Goal: Contribute content: Contribute content

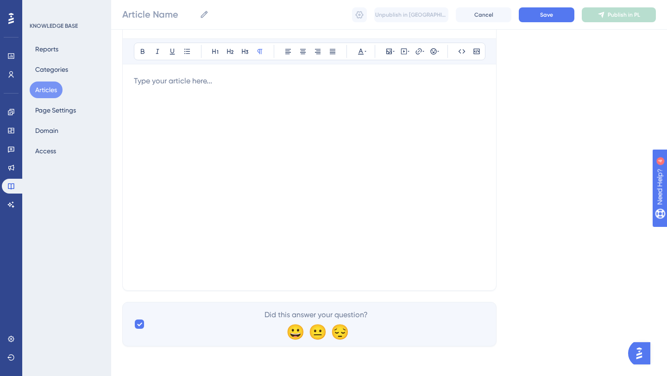
click at [57, 92] on button "Articles" at bounding box center [46, 90] width 33 height 17
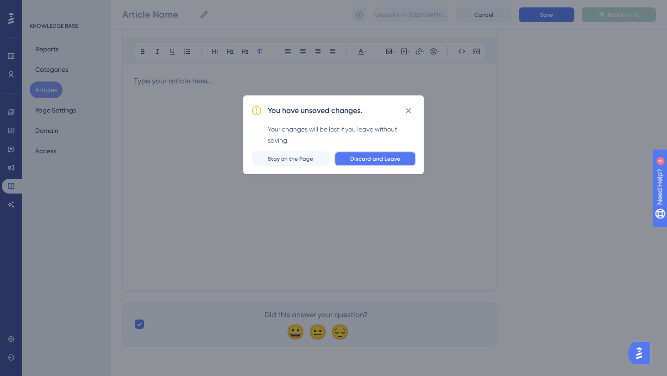
click at [374, 159] on span "Discard and Leave" at bounding box center [375, 158] width 50 height 7
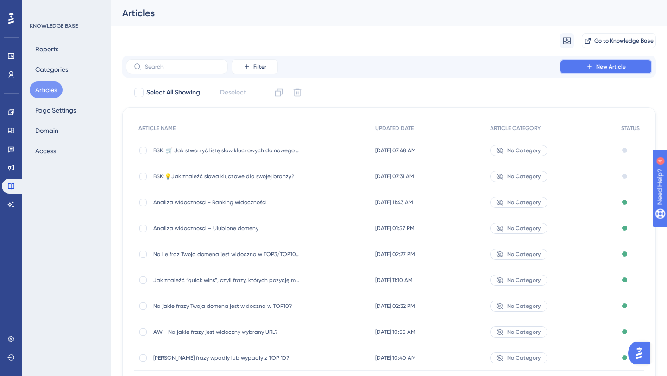
click at [585, 63] on button "New Article" at bounding box center [606, 66] width 93 height 15
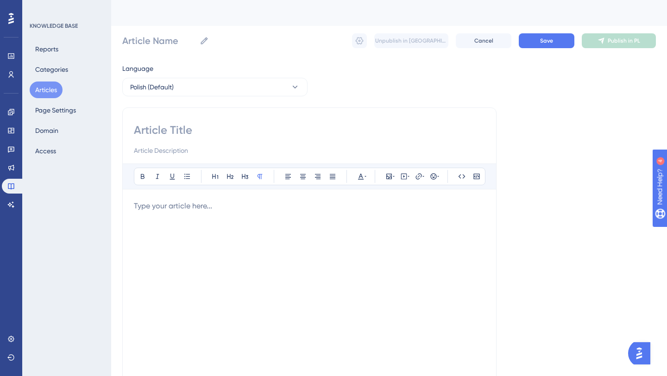
click at [175, 124] on input at bounding box center [309, 130] width 351 height 15
paste input "💡Jak sprawdzić, które frazy są popularne w danym miesiącu?"
type input "💡Jak sprawdzić, które frazy są popularne w danym miesiącu?"
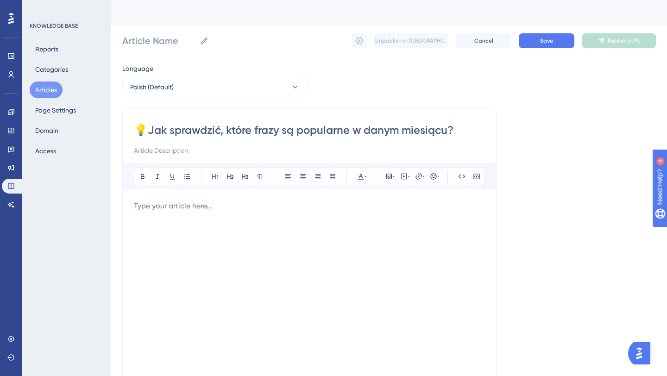
type input "💡Jak sprawdzić, które frazy są popularne w danym miesiącu?"
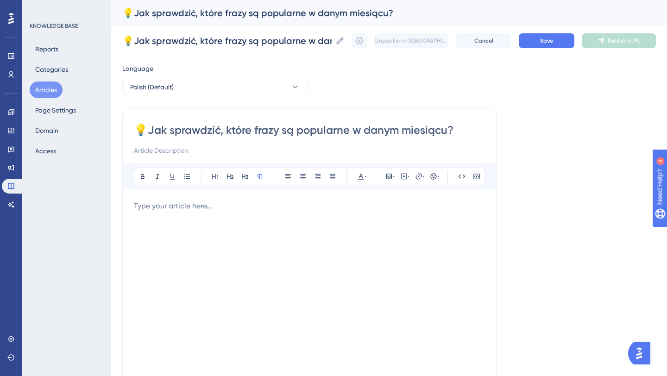
type input "💡Jak sprawdzić, które frazy są popularne w danym miesiącu?"
click at [126, 42] on input "💡Jak sprawdzić, które frazy są popularne w danym miesiącu?" at bounding box center [226, 40] width 209 height 13
type input "BSK:💡Jak sprawdzić, które frazy są popularne w danym miesiącu?"
click at [209, 150] on input at bounding box center [309, 150] width 351 height 11
paste input "Chcesz wiedzieć, kiedy najlepiej publikować artykuły, wypuszczać kampanie marke…"
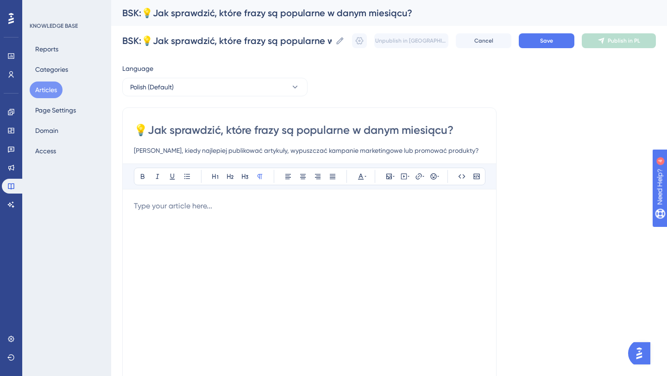
type input "Chcesz wiedzieć, kiedy najlepiej publikować artykuły, wypuszczać kampanie marke…"
click at [213, 204] on p at bounding box center [309, 206] width 351 height 11
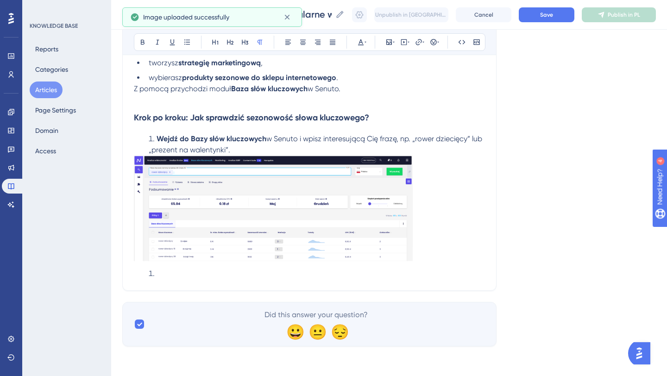
scroll to position [204, 0]
click at [174, 279] on div "💡Jak sprawdzić, które frazy są popularne w danym miesiącu? Chcesz wiedzieć, kie…" at bounding box center [309, 96] width 374 height 390
click at [157, 276] on li at bounding box center [315, 273] width 340 height 11
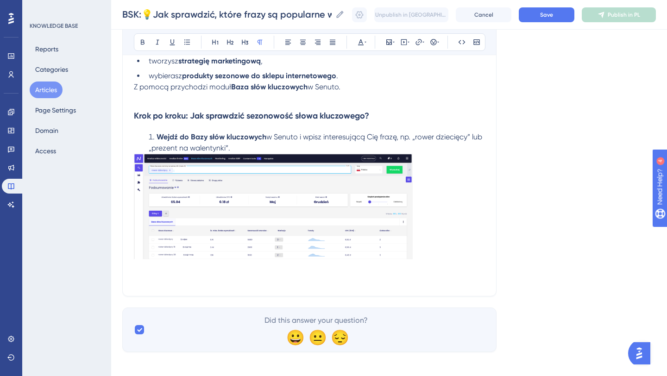
scroll to position [215, 0]
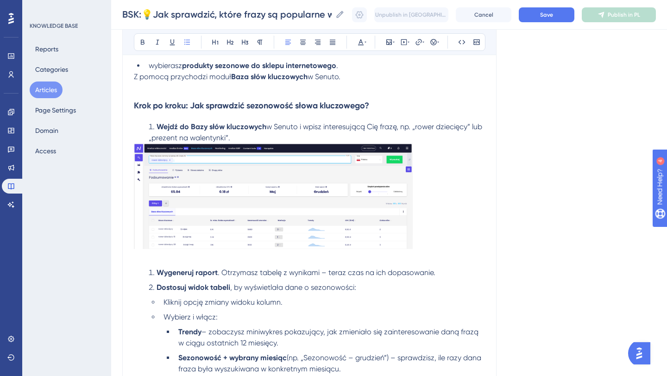
click at [151, 276] on li "Wygeneruj raport . Otrzymasz tabelę z wynikami – teraz czas na ich dopasowanie." at bounding box center [315, 272] width 340 height 11
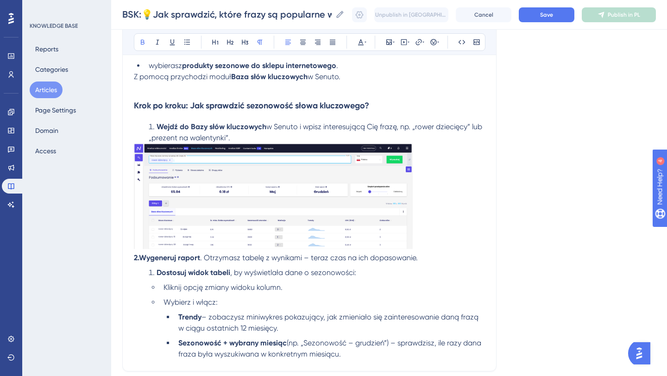
click at [133, 260] on div "💡Jak sprawdzić, które frazy są popularne w danym miesiącu? Chcesz wiedzieć, kie…" at bounding box center [309, 130] width 374 height 482
click at [135, 260] on strong "2.Wygeneruj raport" at bounding box center [167, 258] width 66 height 9
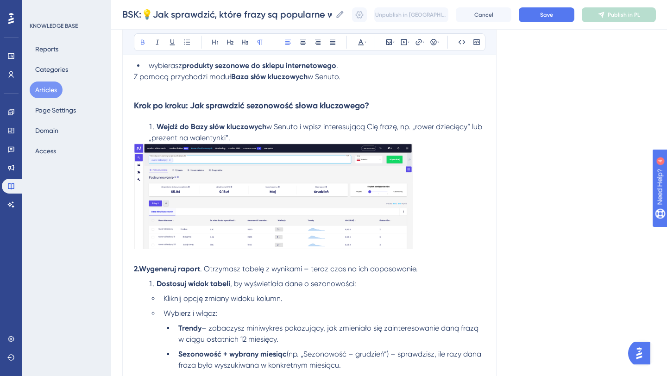
click at [141, 267] on strong "2.Wygeneruj raport" at bounding box center [167, 269] width 66 height 9
click at [258, 141] on li "Wejdź do Bazy słów kluczowych w Senuto i wpisz interesującą Cię frazę, np. „row…" at bounding box center [315, 132] width 340 height 22
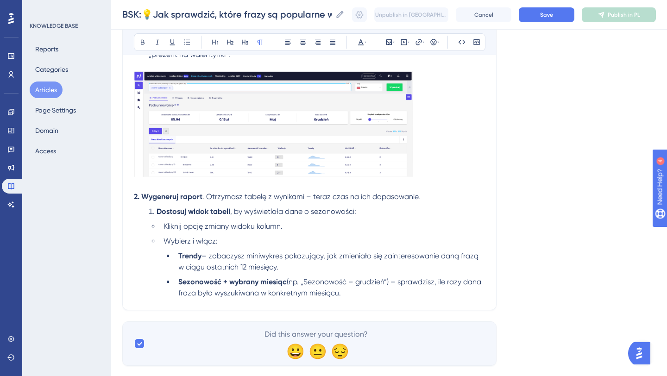
scroll to position [300, 0]
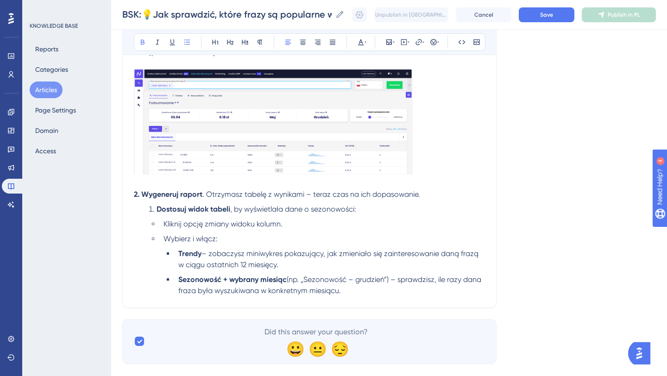
click at [157, 212] on strong "Dostosuj widok tabeli" at bounding box center [194, 209] width 74 height 9
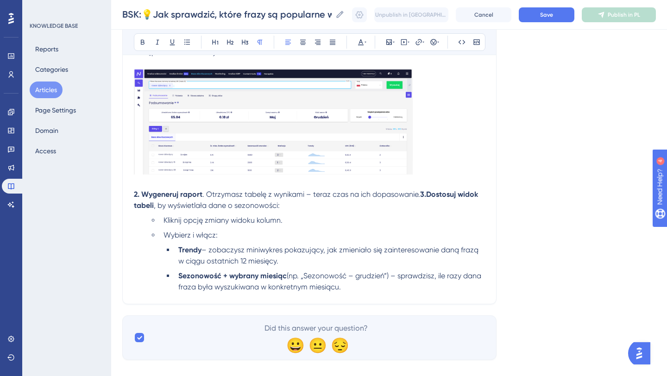
click at [421, 192] on strong "3.Dostosuj widok tabeli" at bounding box center [307, 200] width 346 height 20
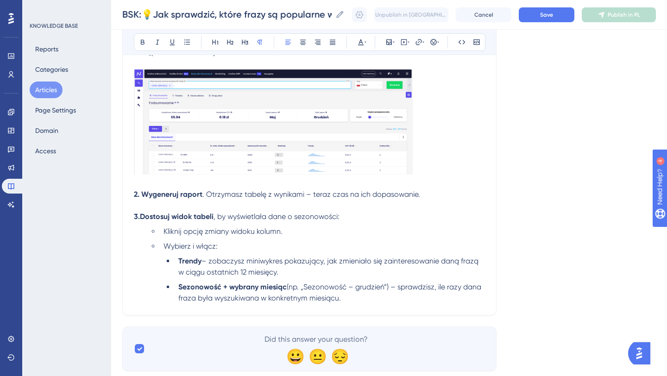
scroll to position [328, 0]
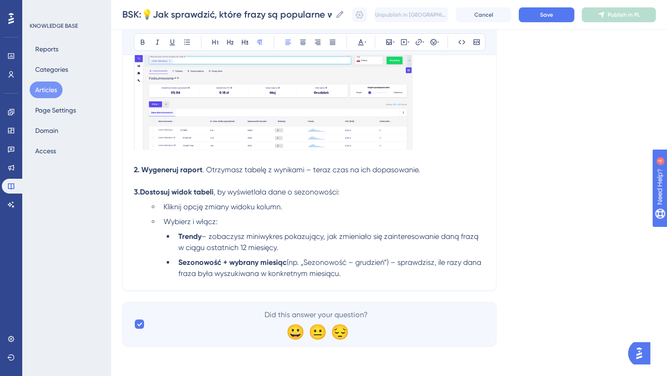
click at [356, 275] on li "Sezonowość + wybrany miesiąc (np. „Sezonowość – grudzień”) – sprawdzisz, ile ra…" at bounding box center [330, 268] width 311 height 22
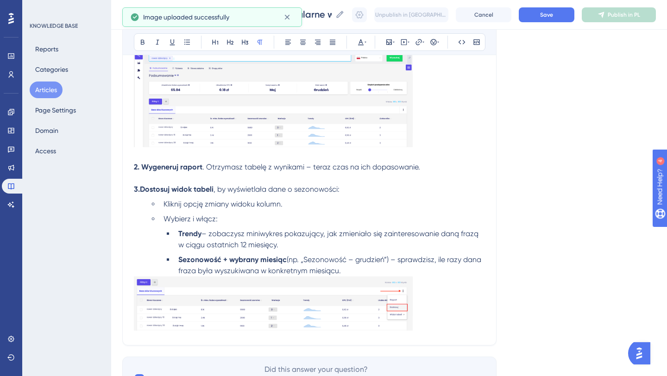
click at [344, 275] on li "Sezonowość + wybrany miesiąc (np. „Sezonowość – grudzień”) – sprawdzisz, ile ra…" at bounding box center [330, 265] width 311 height 22
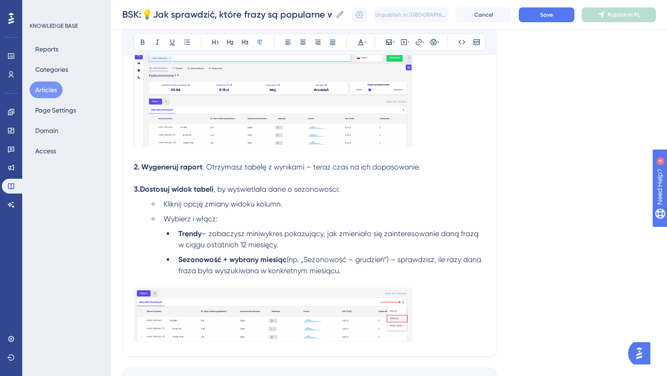
click at [442, 332] on p at bounding box center [309, 316] width 351 height 57
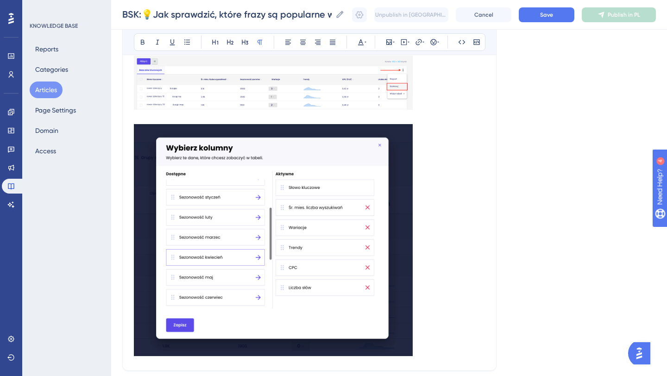
scroll to position [637, 0]
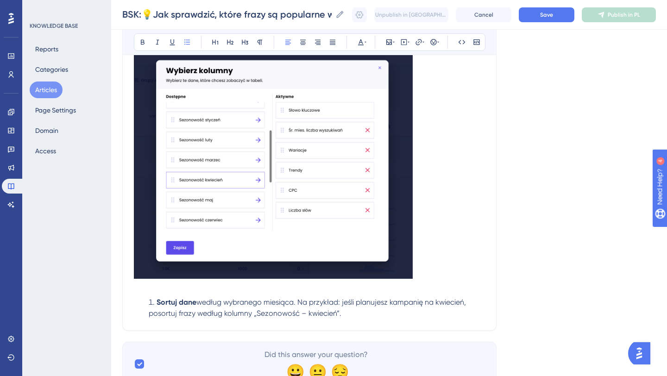
click at [156, 305] on li "Sortuj dane według wybranego miesiąca. Na przykład: jeśli planujesz kampanię na…" at bounding box center [315, 308] width 340 height 22
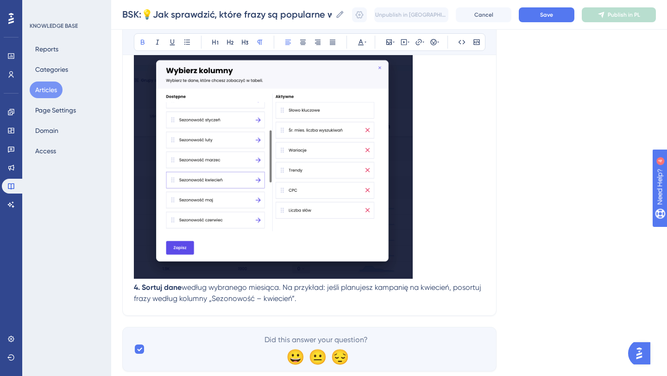
click at [134, 291] on strong "4. Sortuj dane" at bounding box center [158, 287] width 48 height 9
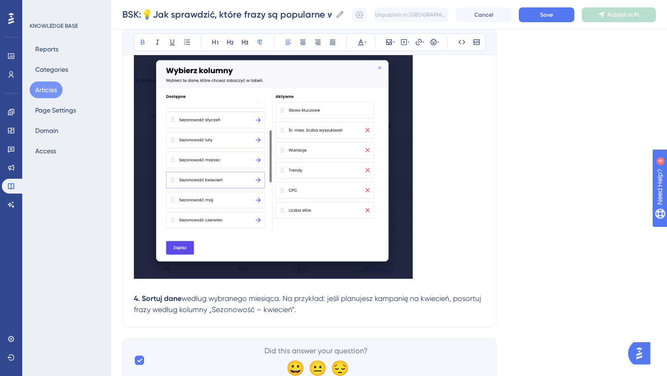
click at [313, 316] on p "4. Sortuj dane według wybranego miesiąca. Na przykład: jeśli planujesz kampanię…" at bounding box center [309, 304] width 351 height 22
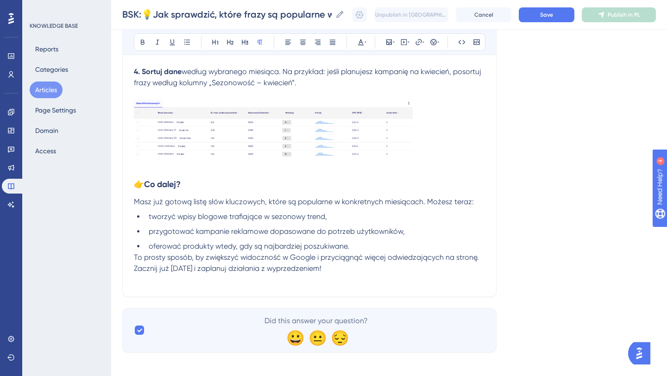
scroll to position [873, 0]
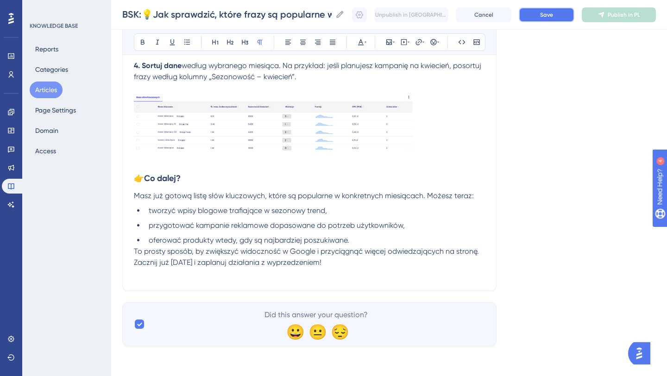
click at [545, 18] on span "Save" at bounding box center [546, 14] width 13 height 7
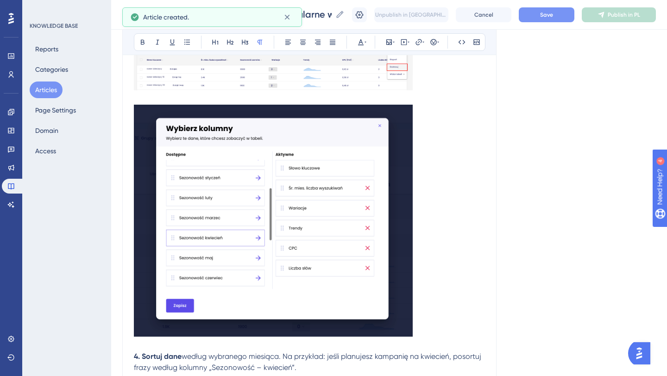
scroll to position [705, 0]
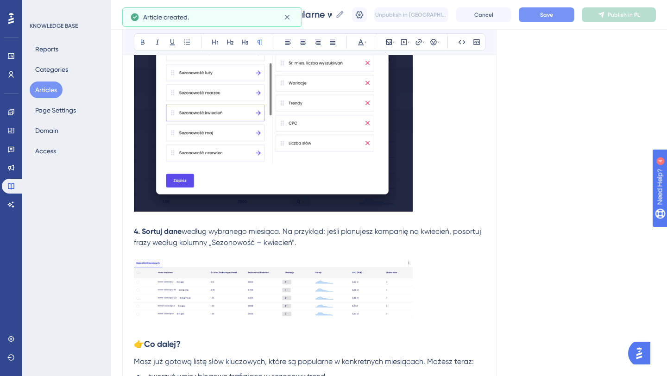
click at [41, 89] on button "Articles" at bounding box center [46, 90] width 33 height 17
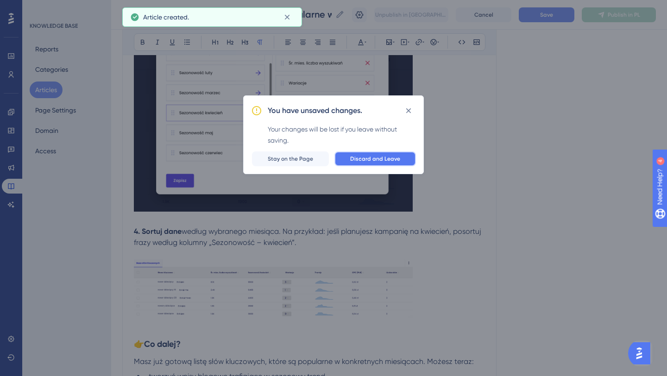
click at [366, 159] on span "Discard and Leave" at bounding box center [375, 158] width 50 height 7
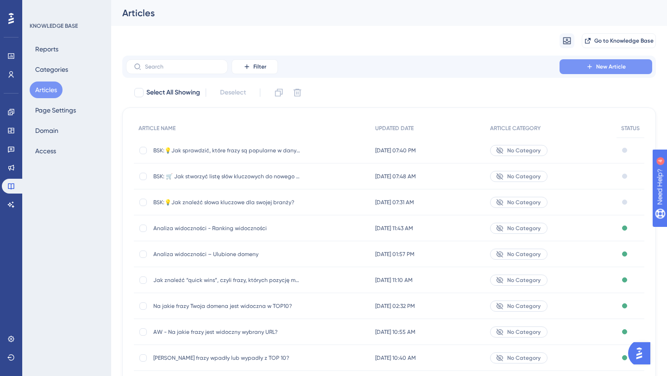
click at [584, 65] on button "New Article" at bounding box center [606, 66] width 93 height 15
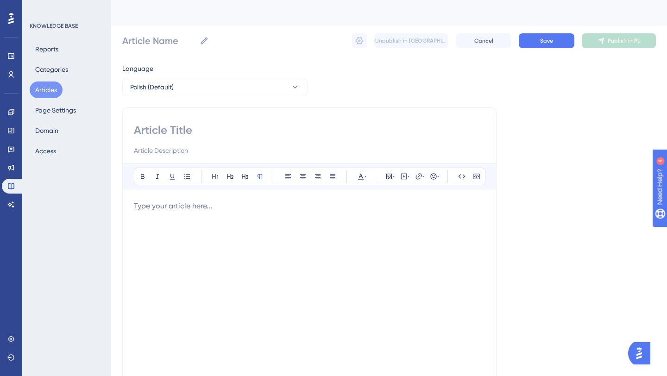
click at [190, 131] on input at bounding box center [309, 130] width 351 height 15
paste input "💡Jak budować silne klastry tematyczne w oparciu o Senuto?"
type input "💡Jak budować silne klastry tematyczne w oparciu o Senuto?"
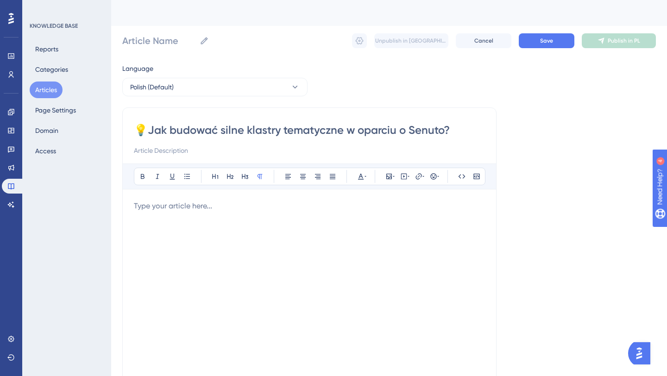
type input "💡Jak budować silne klastry tematyczne w oparciu o Senuto?"
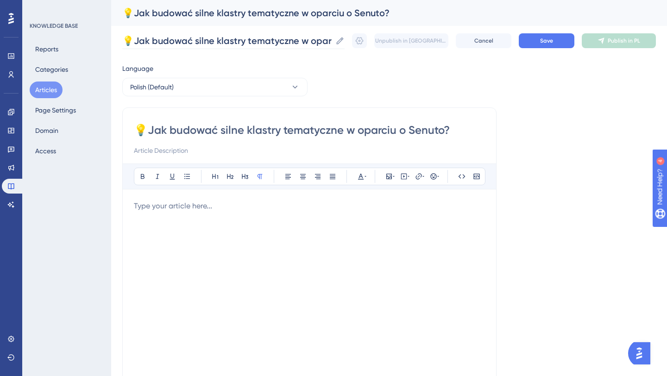
type input "💡Jak budować silne klastry tematyczne w oparciu o Senuto?"
click at [125, 42] on input "💡Jak budować silne klastry tematyczne w oparciu o Senuto?" at bounding box center [226, 40] width 209 height 13
type input "BSK:💡Jak budować silne klastry tematyczne w oparciu o Senuto?"
click at [181, 146] on input at bounding box center [309, 150] width 351 height 11
paste input "worzenie silnych klastrów tematycznych (ang. topical clusters) to jeden z najsk…"
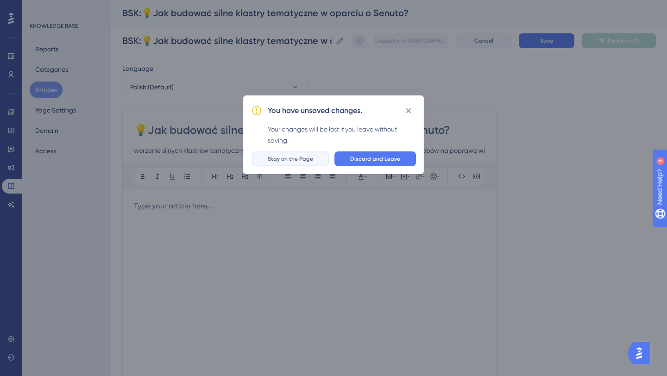
click at [306, 160] on span "Stay on the Page" at bounding box center [290, 158] width 45 height 7
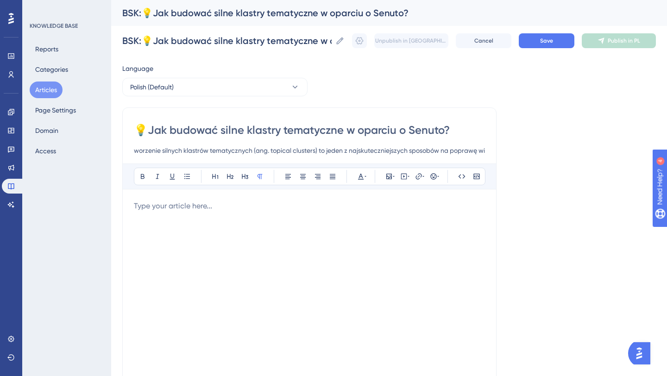
click at [134, 150] on input "worzenie silnych klastrów tematycznych (ang. topical clusters) to jeden z najsk…" at bounding box center [309, 150] width 351 height 11
type input "Tworzenie silnych klastrów tematycznych (ang. topical clusters) to jeden z najs…"
click at [260, 209] on p at bounding box center [309, 206] width 351 height 11
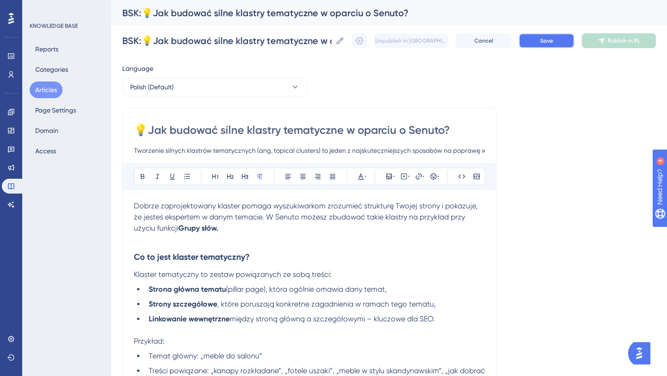
click at [546, 44] on span "Save" at bounding box center [546, 40] width 13 height 7
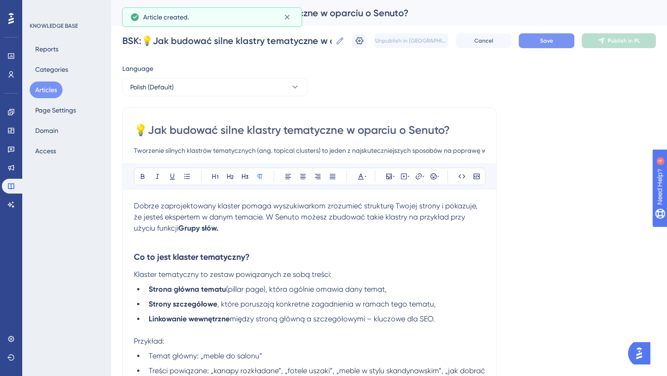
click at [49, 89] on button "Articles" at bounding box center [46, 90] width 33 height 17
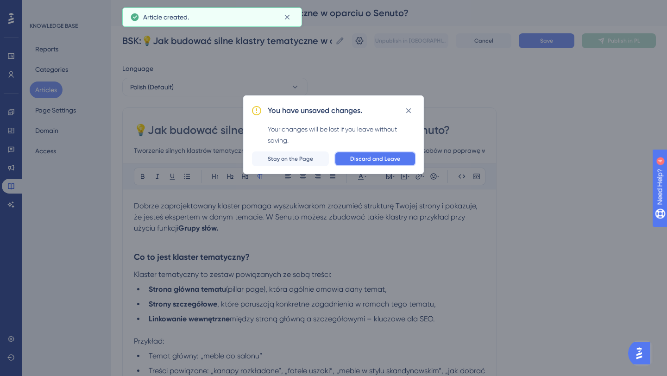
click at [371, 162] on span "Discard and Leave" at bounding box center [375, 158] width 50 height 7
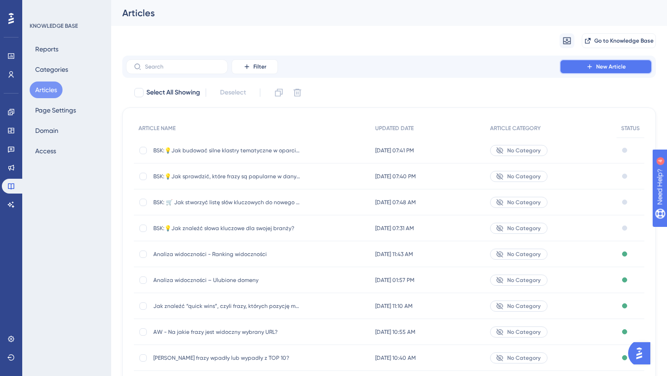
click at [616, 70] on span "New Article" at bounding box center [612, 66] width 30 height 7
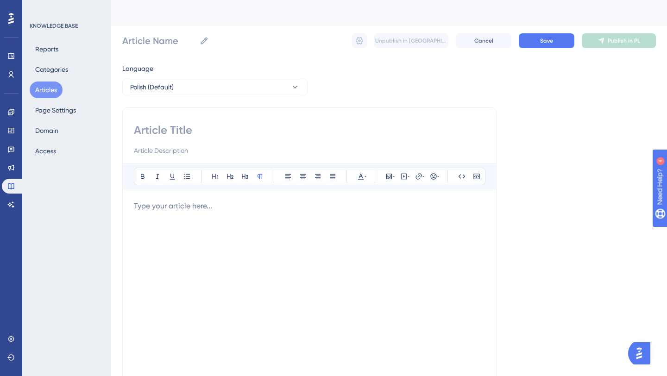
click at [203, 127] on input at bounding box center [309, 130] width 351 height 15
paste input "💡Jak ocenić potencjał słowa kluczowego?"
type input "💡Jak ocenić potencjał słowa kluczowego?"
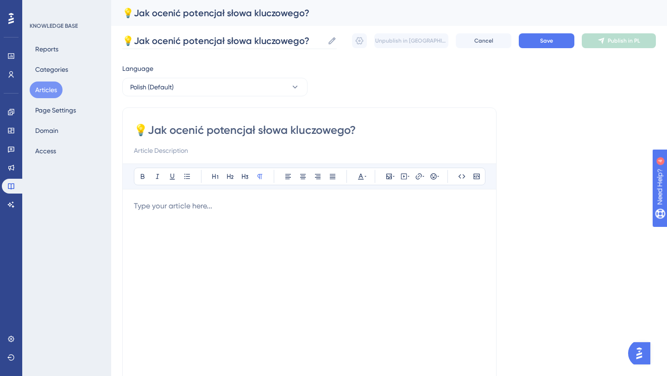
type input "💡Jak ocenić potencjał słowa kluczowego?"
click at [124, 40] on input "💡Jak ocenić potencjał słowa kluczowego?" at bounding box center [223, 40] width 202 height 13
type input "BSK:💡Jak ocenić potencjał słowa kluczowego?"
click at [175, 151] on input at bounding box center [309, 150] width 351 height 11
paste input "Zanim zdecydujesz się pozycjonować treść na dane słowo kluczowe, warto sprawdzi…"
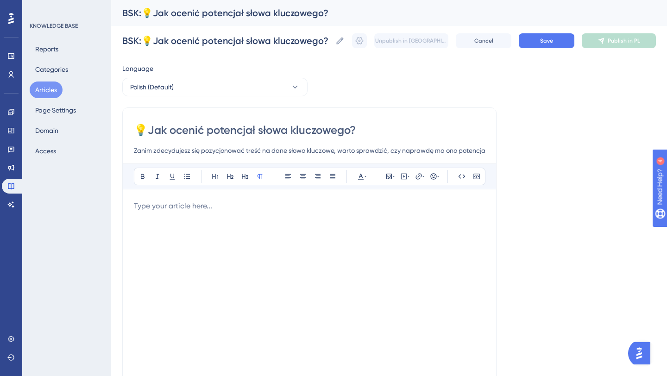
type input "Zanim zdecydujesz się pozycjonować treść na dane słowo kluczowe, warto sprawdzi…"
click at [211, 217] on div at bounding box center [309, 303] width 351 height 204
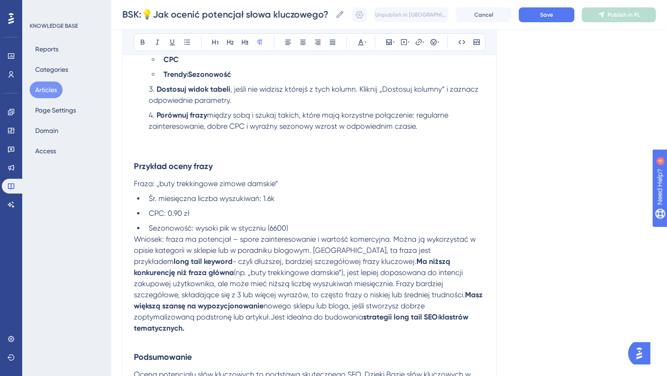
scroll to position [521, 0]
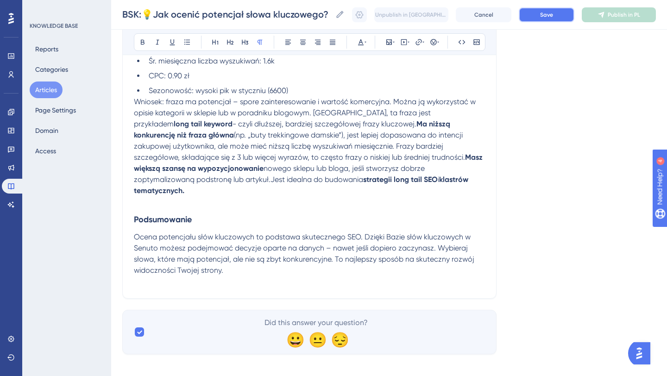
click at [543, 17] on span "Save" at bounding box center [546, 14] width 13 height 7
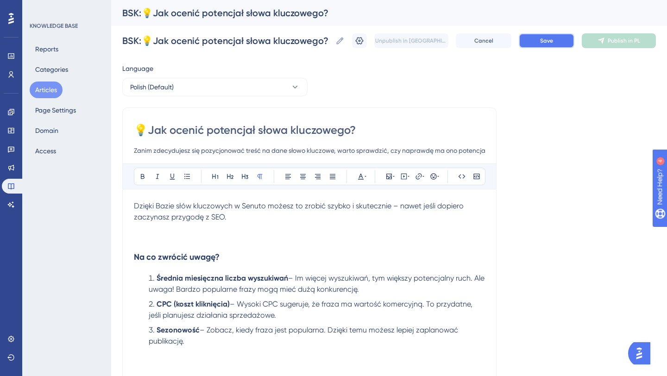
click at [535, 38] on button "Save" at bounding box center [547, 40] width 56 height 15
click at [46, 88] on button "Articles" at bounding box center [46, 90] width 33 height 17
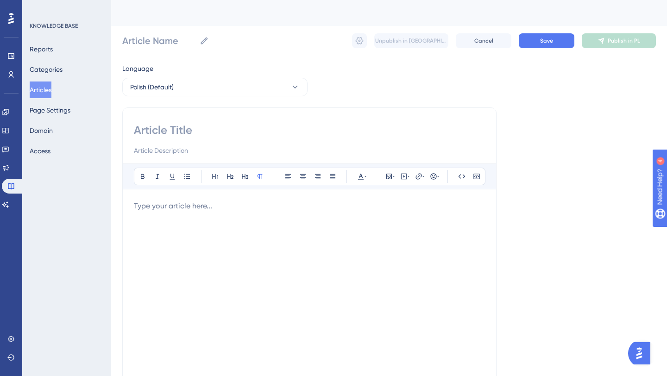
click at [153, 132] on input at bounding box center [309, 130] width 351 height 15
paste input "💡Jak stworzyć strategię słów long tail SEO dla bloga lub sklepu?"
type input "💡Jak stworzyć strategię słów long tail SEO dla bloga lub sklepu?"
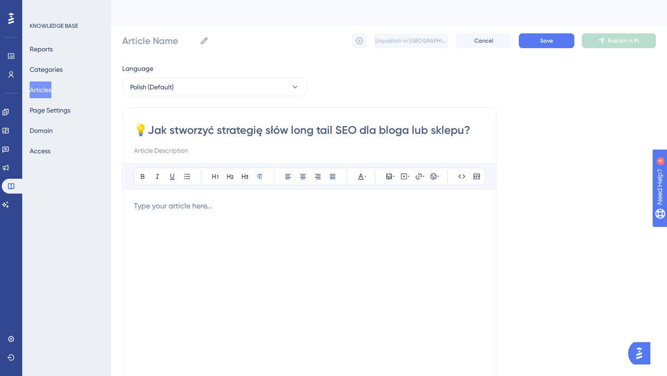
type input "💡Jak stworzyć strategię słów long tail SEO dla bloga lub sklepu?"
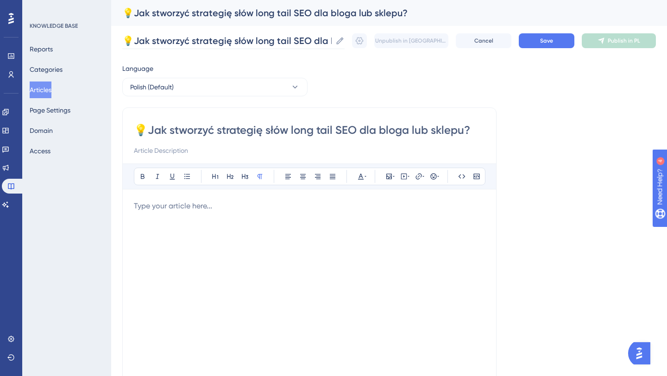
type input "💡Jak stworzyć strategię słów long tail SEO dla bloga lub sklepu?"
click at [124, 43] on input "💡Jak stworzyć strategię słów long tail SEO dla bloga lub sklepu?" at bounding box center [226, 40] width 209 height 13
type input "BSK:💡Jak stworzyć strategię słów long tail SEO dla bloga lub sklepu?"
click at [188, 147] on input at bounding box center [309, 150] width 351 height 11
paste input "Jeśli prowadzisz bloga lub sklep internetowy, wiesz, że przebicie się na popula…"
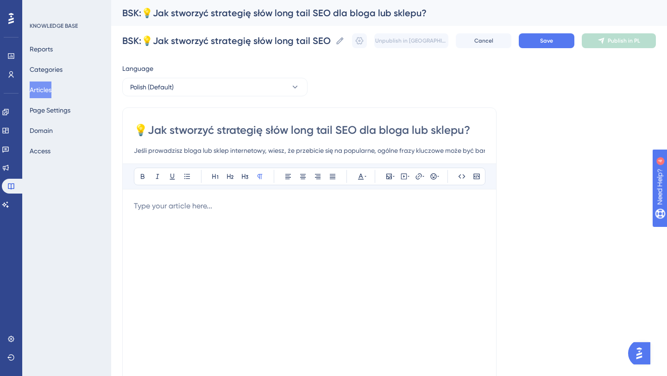
scroll to position [0, 35]
type input "Jeśli prowadzisz bloga lub sklep internetowy, wiesz, że przebicie się na popula…"
click at [173, 206] on p at bounding box center [309, 206] width 351 height 11
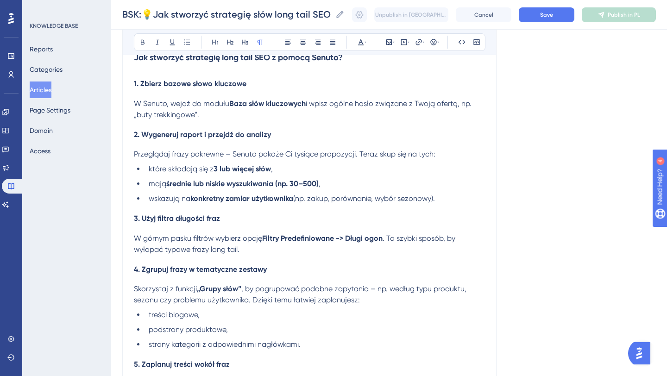
scroll to position [0, 0]
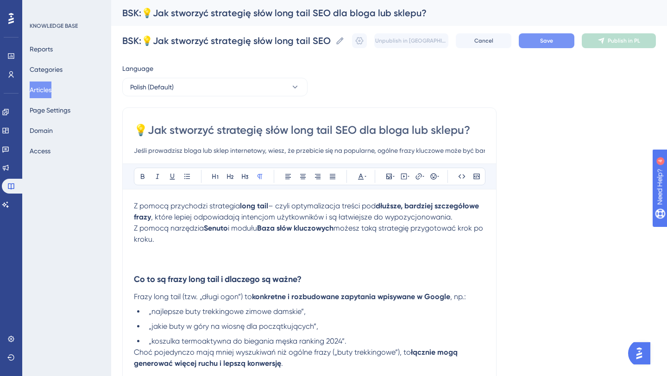
click at [533, 42] on button "Save" at bounding box center [547, 40] width 56 height 15
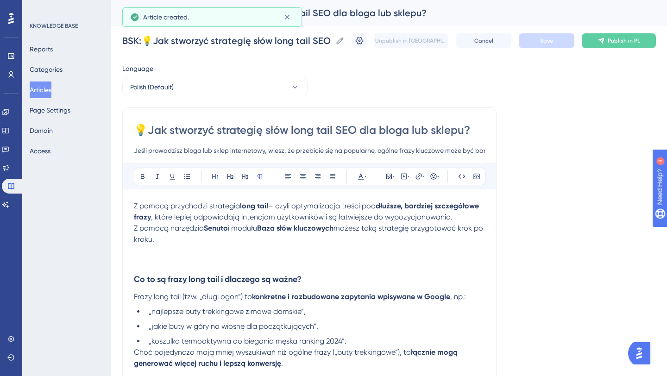
scroll to position [666, 0]
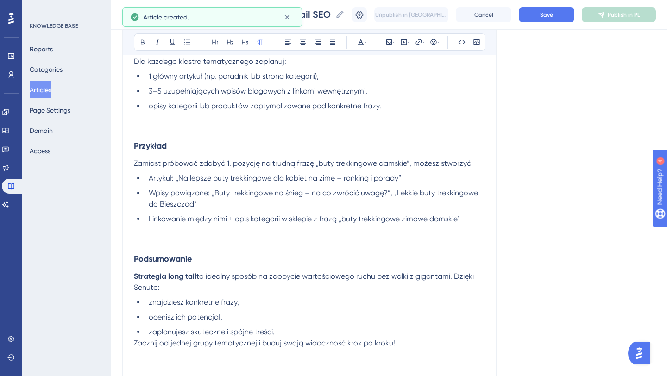
click at [46, 91] on button "Articles" at bounding box center [41, 90] width 22 height 17
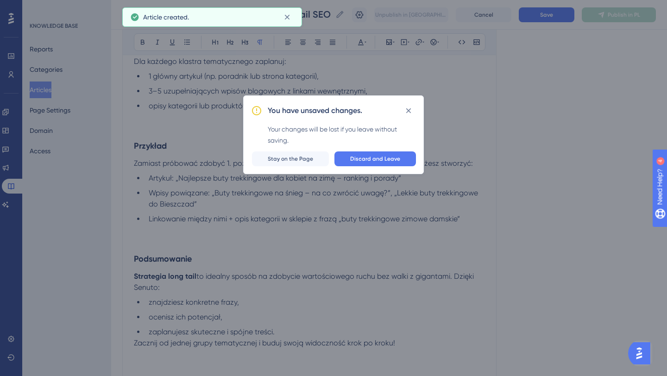
click at [313, 157] on span "Stay on the Page" at bounding box center [290, 158] width 45 height 7
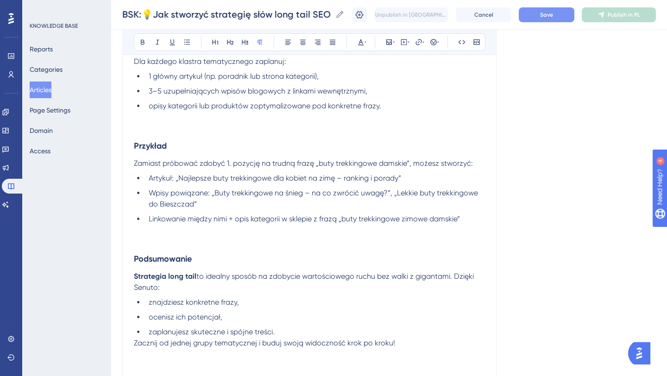
click at [538, 19] on button "Save" at bounding box center [547, 14] width 56 height 15
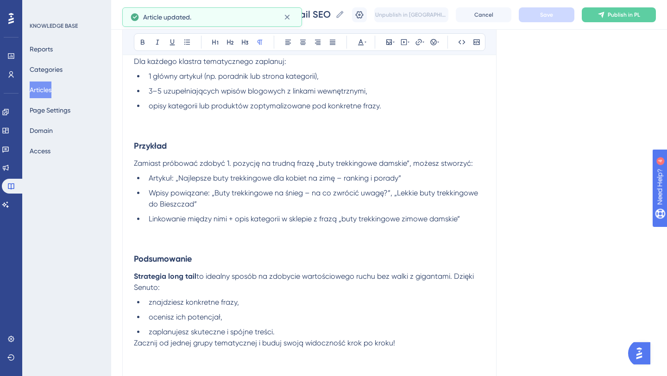
click at [50, 92] on button "Articles" at bounding box center [41, 90] width 22 height 17
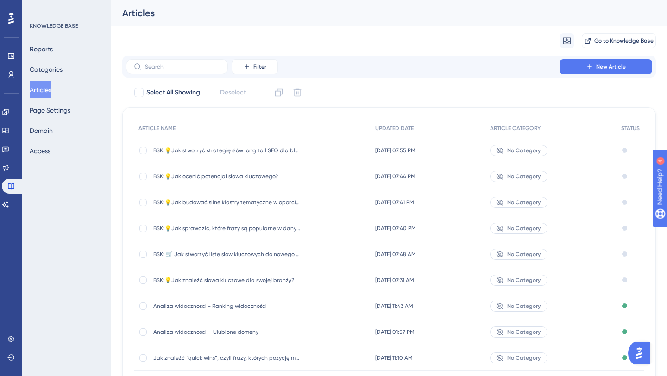
click at [188, 308] on span "Analiza widoczności - Ranking widoczności" at bounding box center [227, 306] width 148 height 7
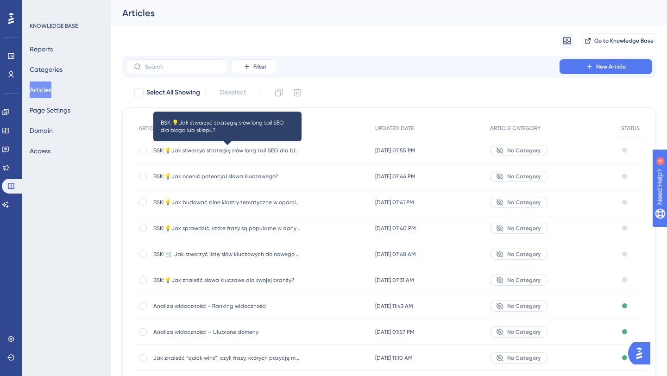
click at [233, 150] on span "BSK:💡Jak stworzyć strategię słów long tail SEO dla bloga lub sklepu?" at bounding box center [227, 150] width 148 height 7
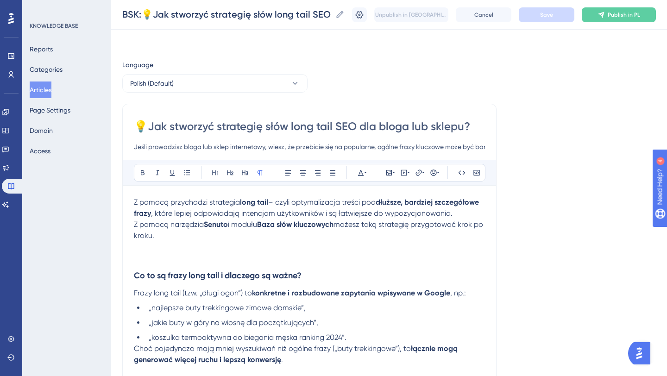
scroll to position [666, 0]
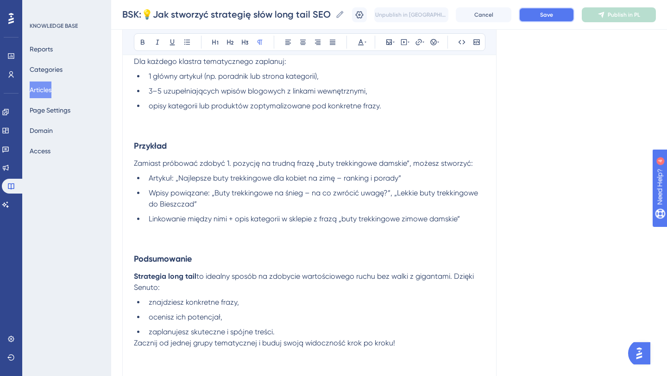
click at [538, 18] on button "Save" at bounding box center [547, 14] width 56 height 15
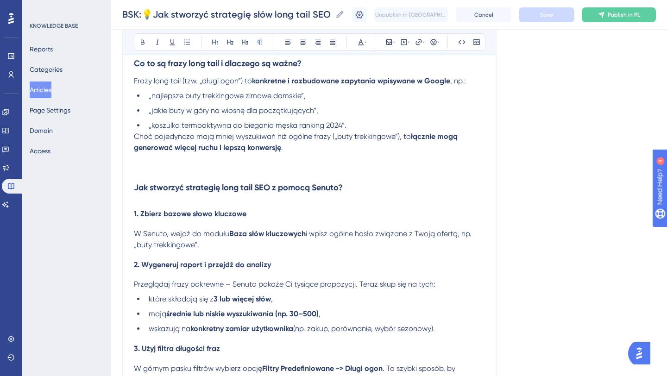
scroll to position [0, 0]
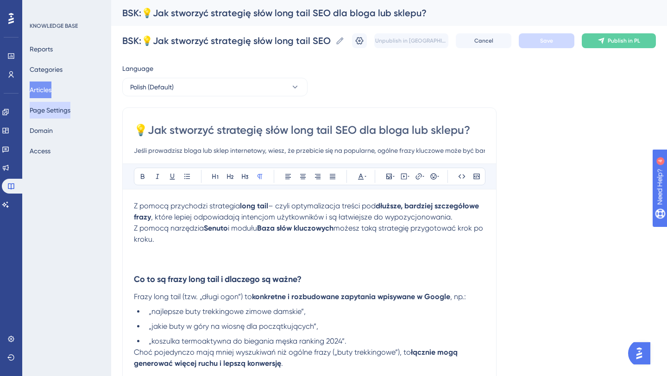
click at [59, 116] on button "Page Settings" at bounding box center [50, 110] width 41 height 17
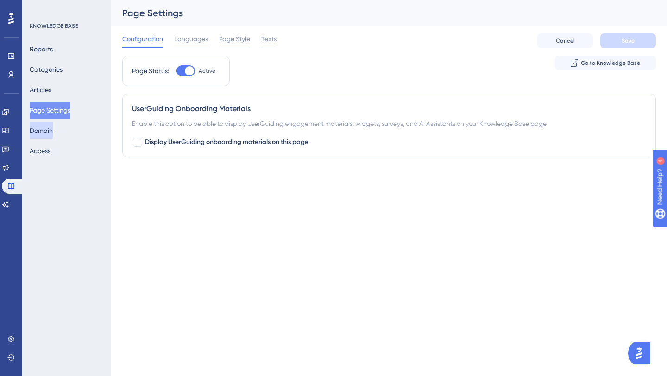
click at [48, 129] on button "Domain" at bounding box center [41, 130] width 23 height 17
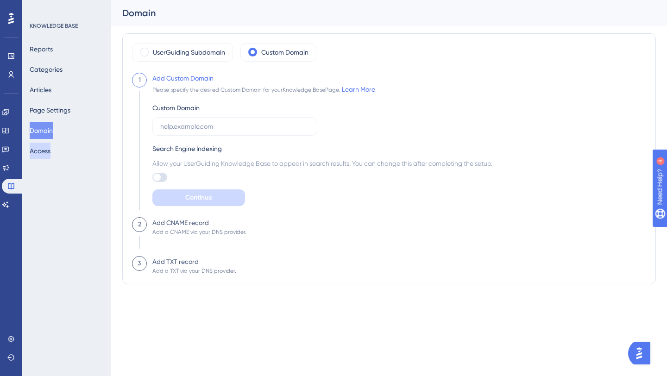
click at [46, 148] on button "Access" at bounding box center [40, 151] width 21 height 17
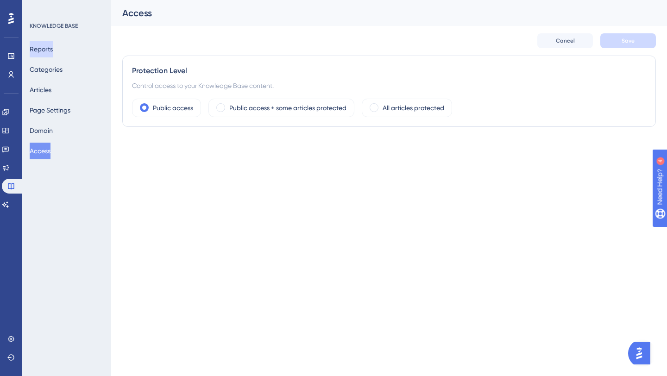
click at [53, 54] on button "Reports" at bounding box center [41, 49] width 23 height 17
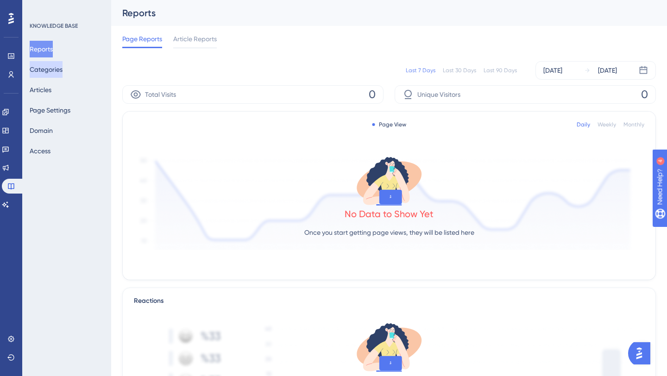
click at [53, 74] on button "Categories" at bounding box center [46, 69] width 33 height 17
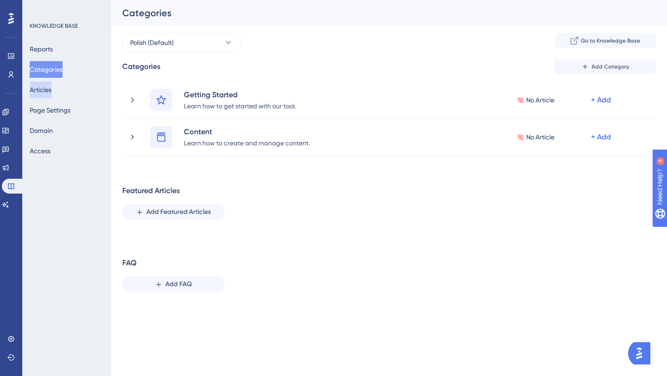
click at [48, 92] on button "Articles" at bounding box center [41, 90] width 22 height 17
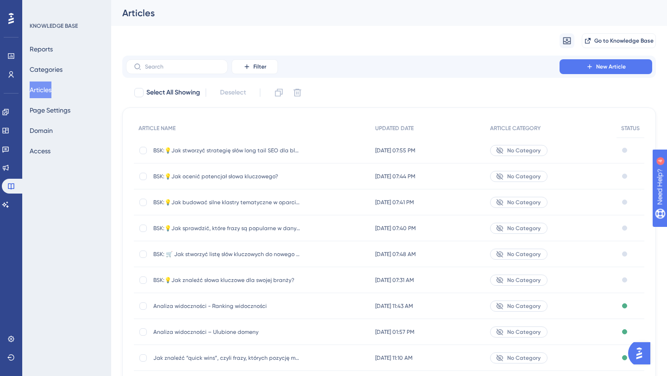
click at [9, 16] on icon at bounding box center [11, 19] width 6 height 12
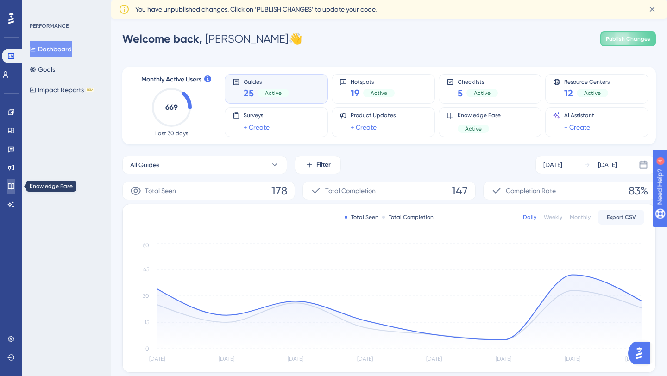
click at [15, 182] on link at bounding box center [10, 186] width 7 height 15
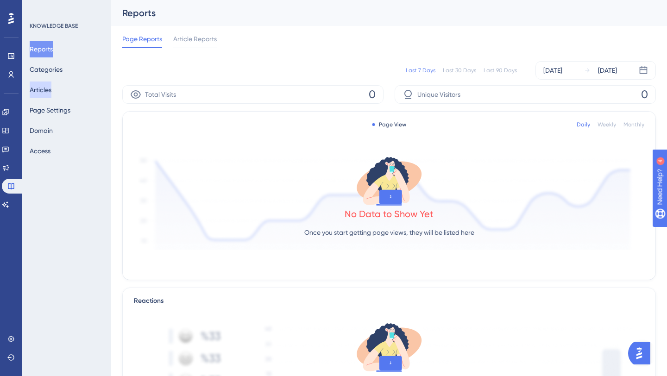
click at [40, 94] on button "Articles" at bounding box center [41, 90] width 22 height 17
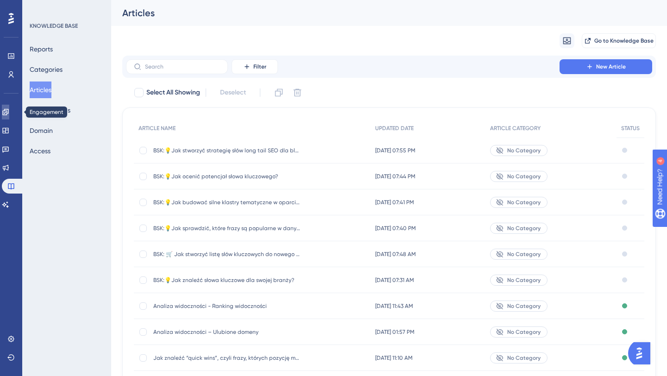
click at [8, 114] on icon at bounding box center [5, 112] width 6 height 6
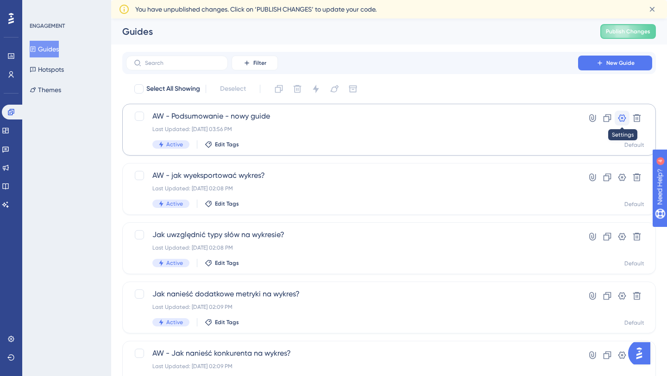
click at [622, 114] on icon at bounding box center [622, 118] width 9 height 9
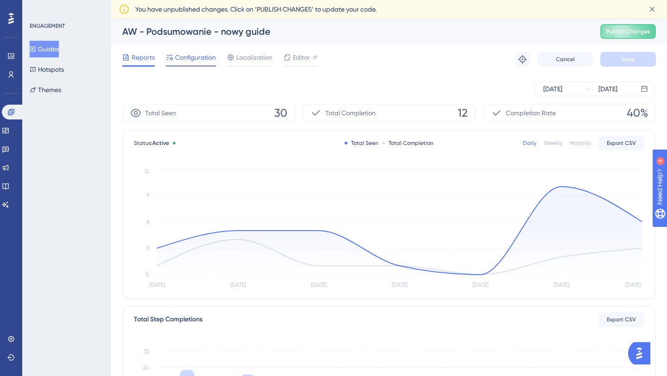
click at [200, 57] on span "Configuration" at bounding box center [195, 57] width 41 height 11
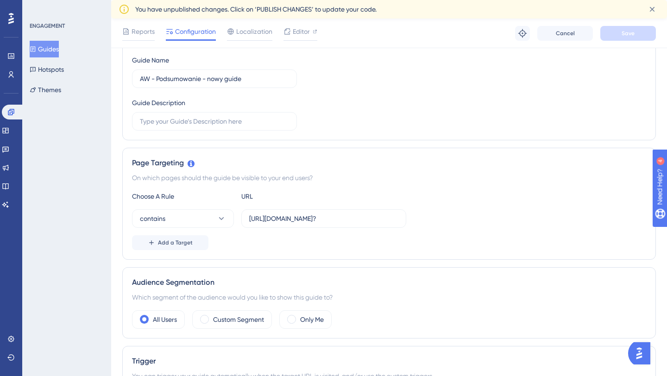
scroll to position [370, 0]
